Goal: Entertainment & Leisure: Consume media (video, audio)

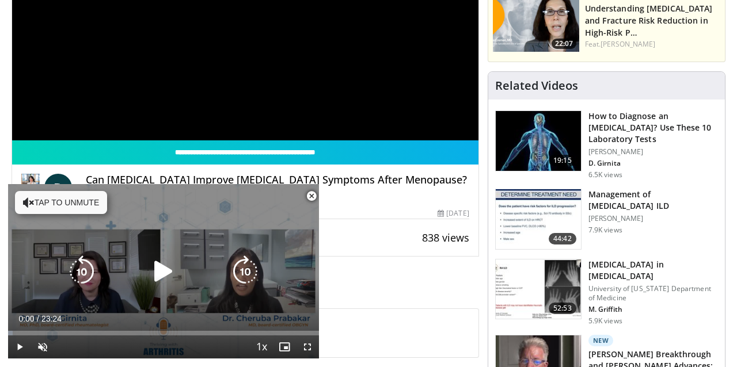
scroll to position [245, 0]
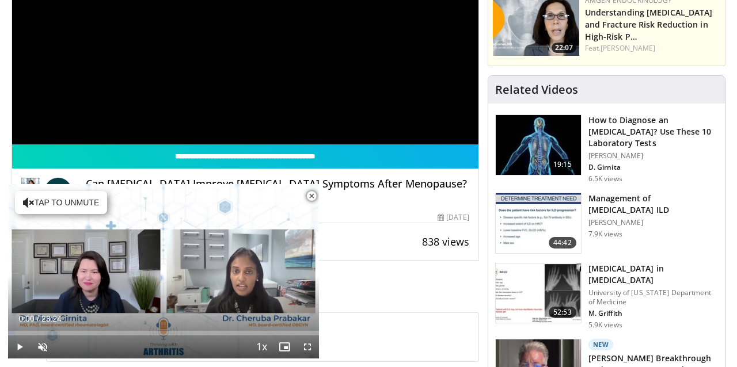
click at [313, 195] on span "Video Player" at bounding box center [311, 196] width 23 height 23
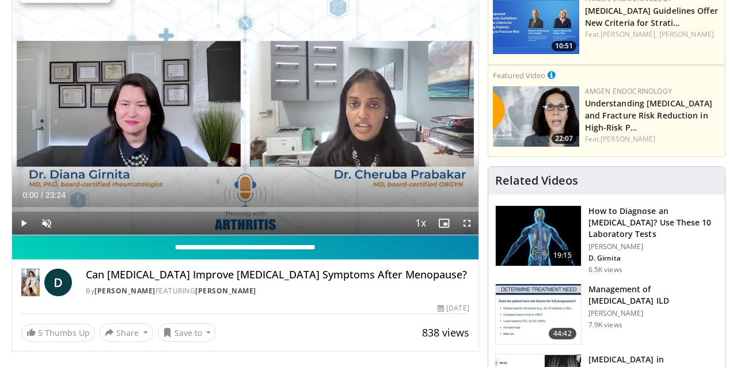
scroll to position [151, 0]
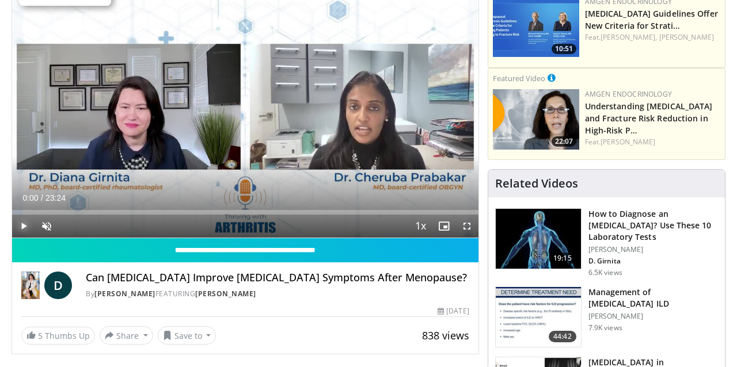
click at [20, 228] on span "Video Player" at bounding box center [23, 226] width 23 height 23
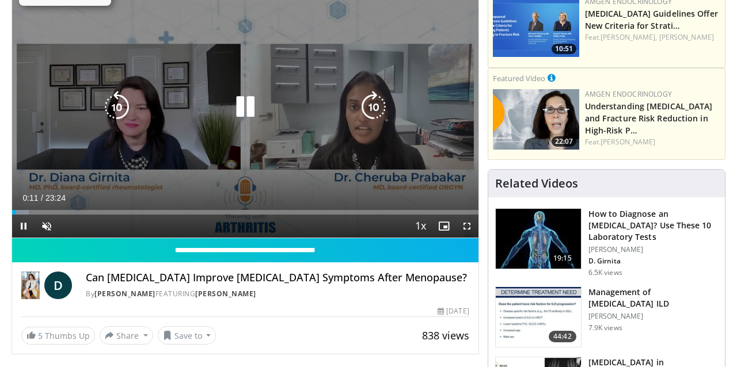
click at [248, 100] on icon "Video Player" at bounding box center [245, 107] width 32 height 32
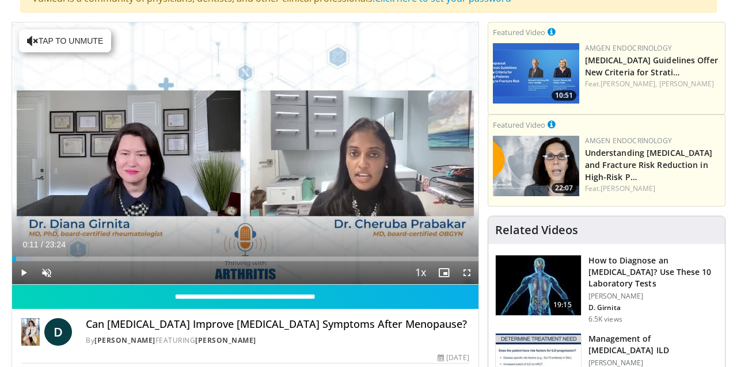
scroll to position [0, 0]
